Goal: Task Accomplishment & Management: Manage account settings

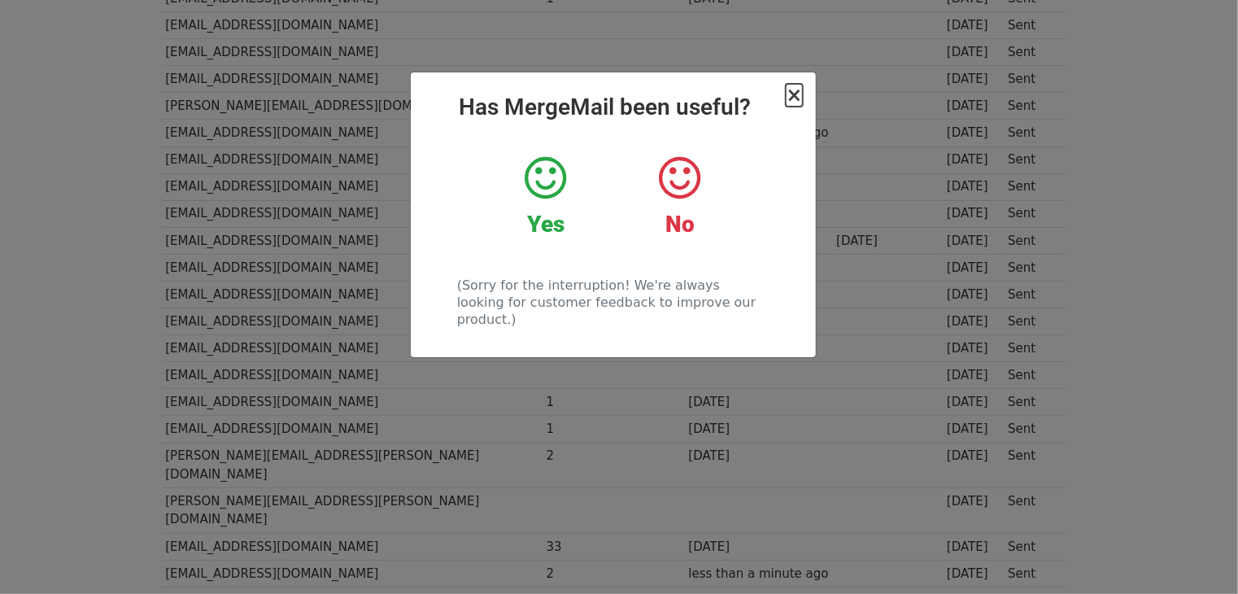
click at [794, 95] on span "×" at bounding box center [793, 95] width 16 height 23
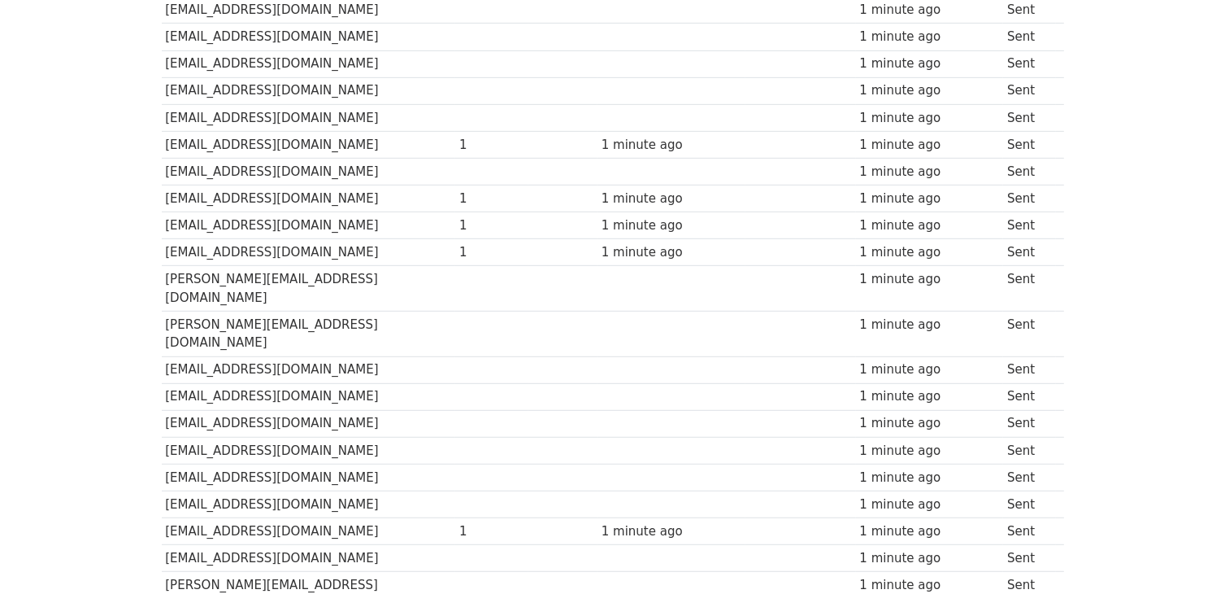
scroll to position [589, 0]
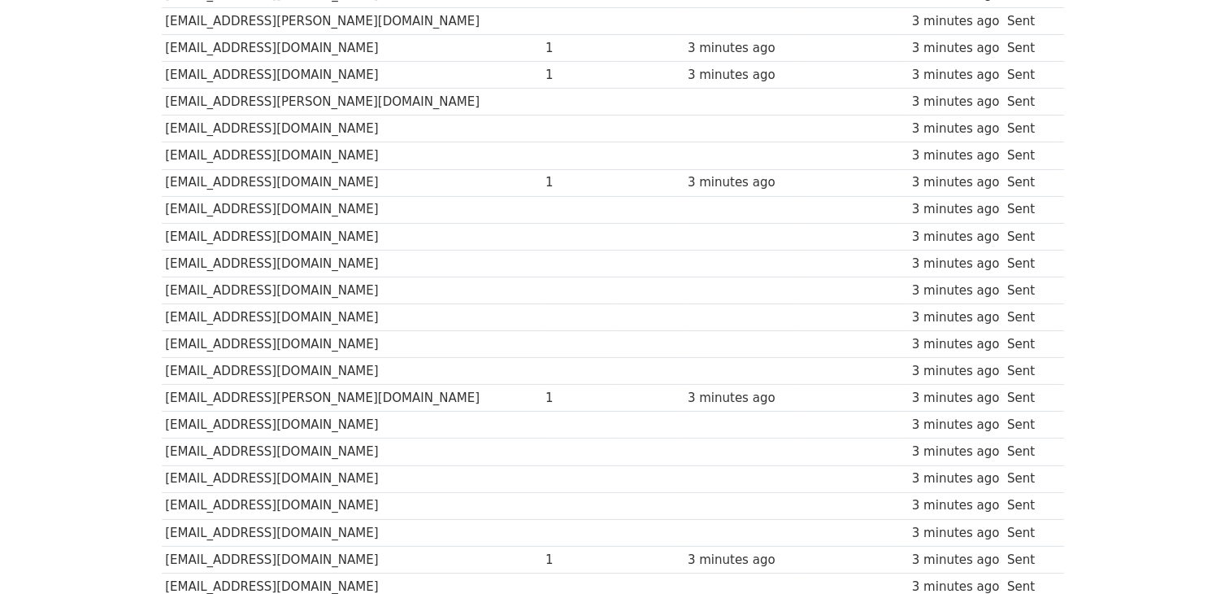
scroll to position [101, 0]
